Goal: Information Seeking & Learning: Learn about a topic

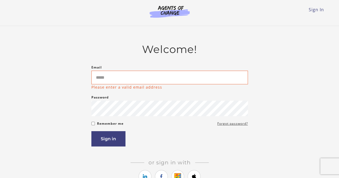
click at [232, 158] on article "Welcome! Email Please enter a valid email address Password Password must be at …" at bounding box center [169, 118] width 157 height 150
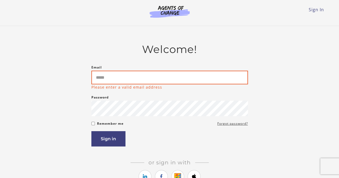
click at [105, 83] on input "Email" at bounding box center [169, 78] width 157 height 14
paste input "**********"
type input "**********"
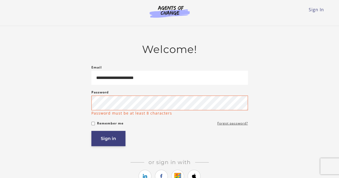
click at [109, 139] on button "Sign in" at bounding box center [108, 138] width 34 height 15
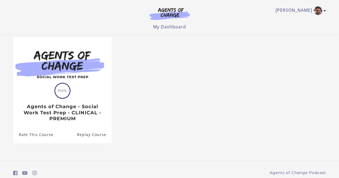
scroll to position [46, 0]
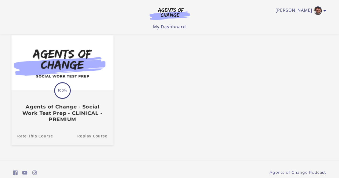
click at [101, 136] on link "Replay Course" at bounding box center [95, 136] width 36 height 18
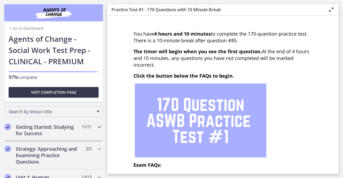
click at [46, 130] on h2 "Getting Started: Studying for Success" at bounding box center [48, 130] width 65 height 13
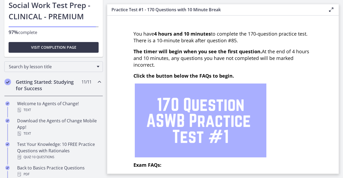
scroll to position [46, 0]
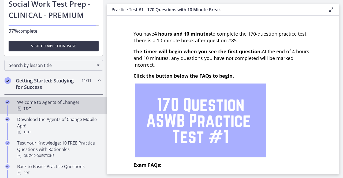
click at [58, 104] on div "Welcome to Agents of Change! Text" at bounding box center [59, 105] width 84 height 13
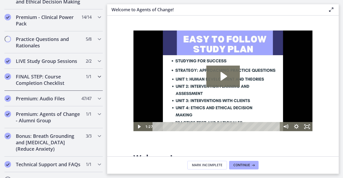
click at [50, 86] on h2 "FINAL STEP: Course Completion Checklist" at bounding box center [48, 79] width 65 height 13
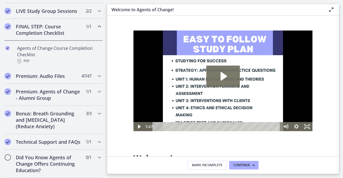
scroll to position [268, 0]
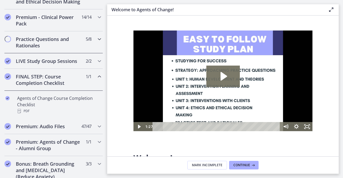
click at [37, 45] on h2 "Practice Questions and Rationales" at bounding box center [48, 42] width 65 height 13
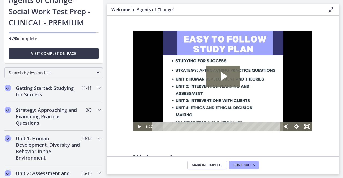
scroll to position [0, 0]
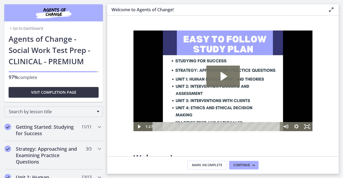
click at [59, 94] on span "Visit completion page" at bounding box center [53, 92] width 45 height 6
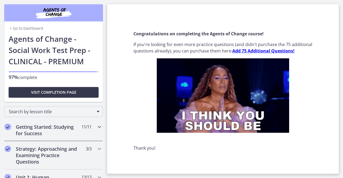
click at [39, 134] on h2 "Getting Started: Studying for Success" at bounding box center [48, 130] width 65 height 13
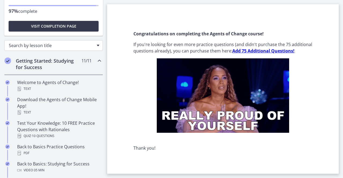
scroll to position [66, 0]
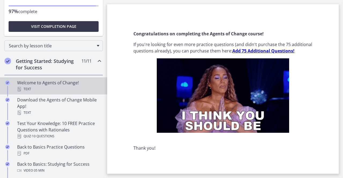
click at [70, 88] on div "Text" at bounding box center [59, 89] width 84 height 6
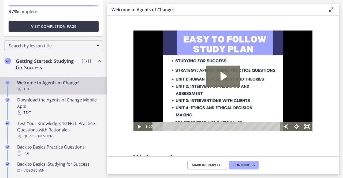
click at [210, 165] on span "Mark Incomplete" at bounding box center [207, 165] width 31 height 4
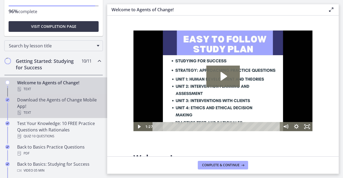
click at [91, 104] on div "Download the Agents of Change Mobile App! Text" at bounding box center [59, 106] width 84 height 19
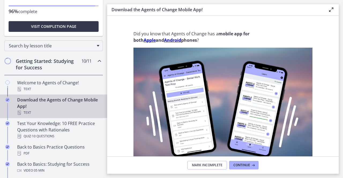
click at [205, 165] on span "Mark Incomplete" at bounding box center [207, 165] width 31 height 4
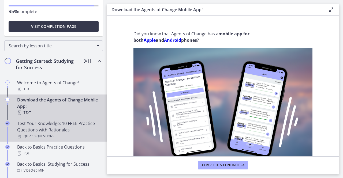
click at [40, 128] on div "Test Your Knowledge: 10 FREE Practice Questions with Rationales Quiz · 10 Quest…" at bounding box center [59, 129] width 84 height 19
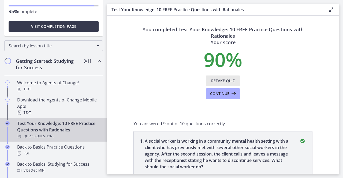
click at [219, 82] on span "Retake Quiz" at bounding box center [223, 81] width 24 height 6
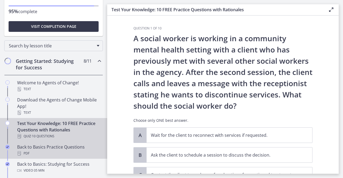
click at [60, 153] on div "PDF" at bounding box center [59, 153] width 84 height 6
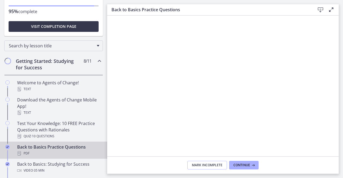
click at [202, 164] on span "Mark Incomplete" at bounding box center [207, 165] width 31 height 4
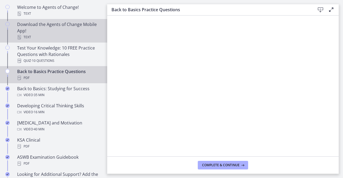
scroll to position [146, 0]
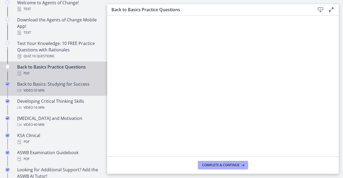
click at [90, 89] on div "Video · 35 min" at bounding box center [59, 90] width 84 height 6
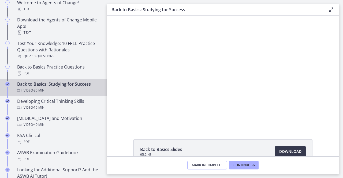
click at [212, 167] on span "Mark Incomplete" at bounding box center [207, 165] width 31 height 4
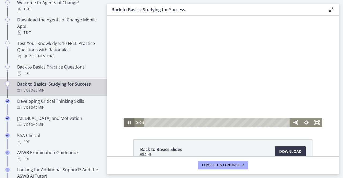
click at [130, 121] on icon "Pause" at bounding box center [129, 122] width 11 height 9
